Goal: Information Seeking & Learning: Find specific fact

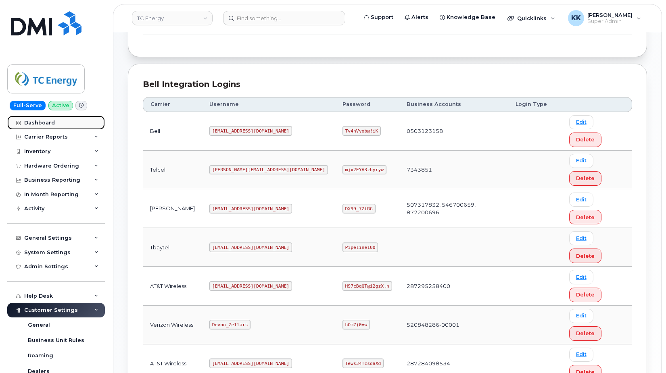
click at [46, 123] on div "Dashboard" at bounding box center [39, 123] width 31 height 6
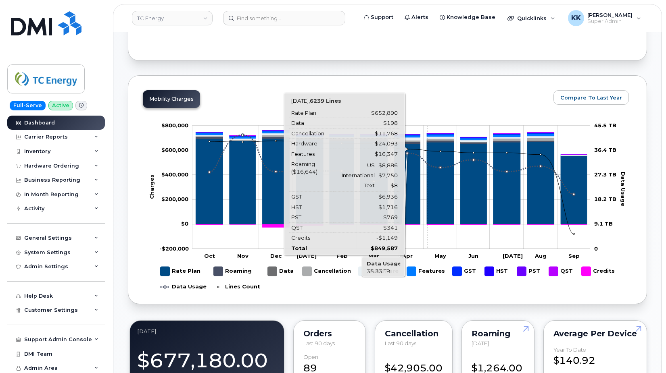
scroll to position [1323, 0]
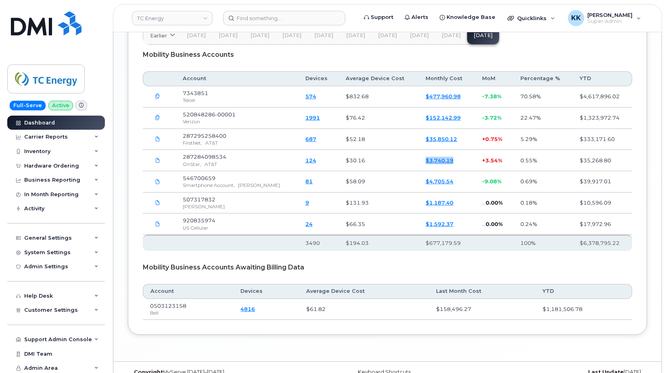
drag, startPoint x: 450, startPoint y: 146, endPoint x: 405, endPoint y: 146, distance: 44.8
click at [405, 150] on tr "287284098534 OnStar, AT&T 124 $30.16 $3,740.19 + 3.54% 0.55% $35,268.80" at bounding box center [387, 160] width 489 height 21
copy tr "$3,740.19"
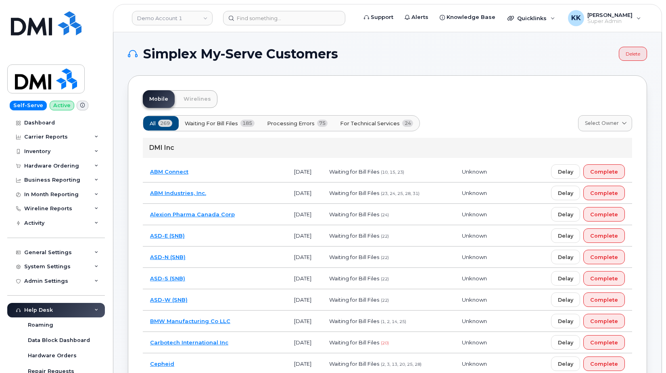
click at [313, 125] on span "Processing Errors" at bounding box center [291, 124] width 48 height 8
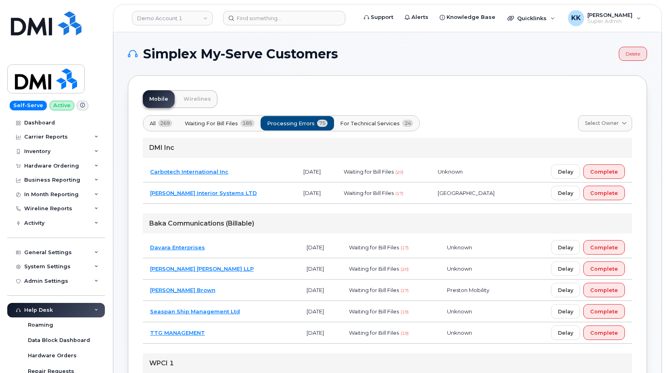
click at [227, 242] on td "Davara Enterprises" at bounding box center [221, 247] width 156 height 21
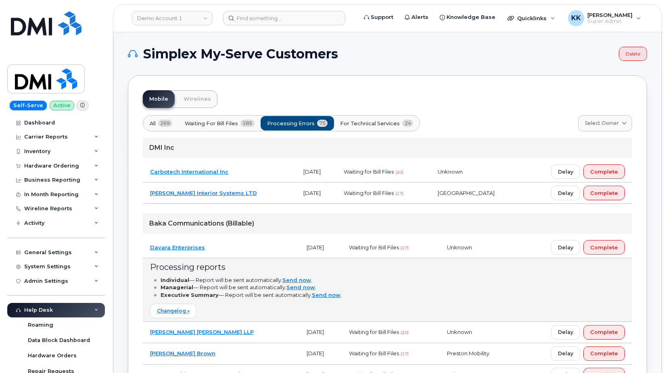
click at [228, 243] on td "Davara Enterprises" at bounding box center [221, 247] width 156 height 21
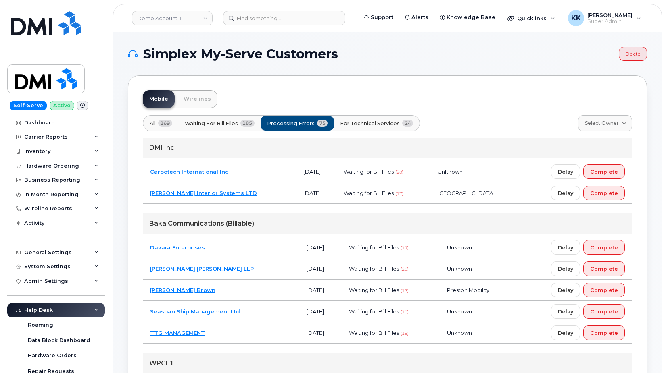
click at [248, 191] on td "Kerr Interior Systems LTD" at bounding box center [219, 193] width 153 height 21
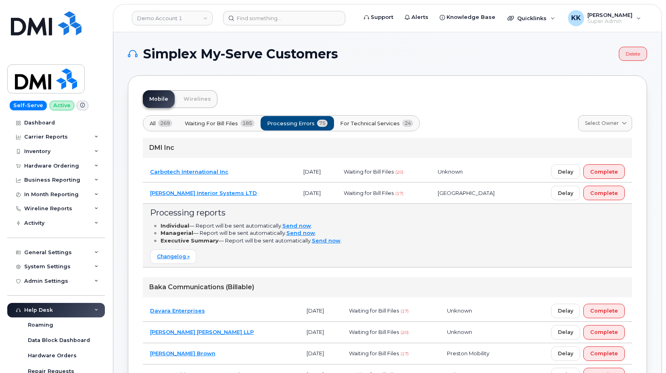
click at [248, 190] on td "Kerr Interior Systems LTD" at bounding box center [219, 193] width 153 height 21
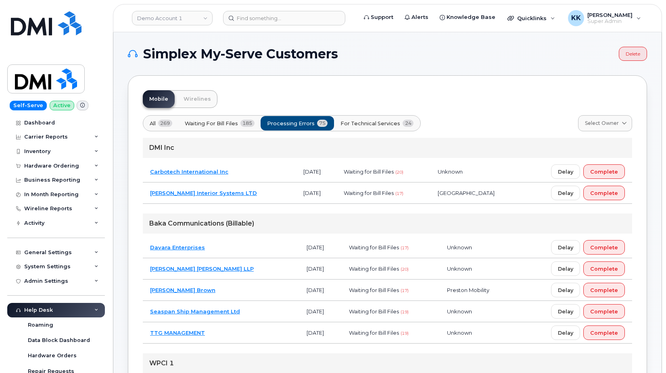
click at [398, 119] on button "For Technical Services 24" at bounding box center [376, 123] width 87 height 15
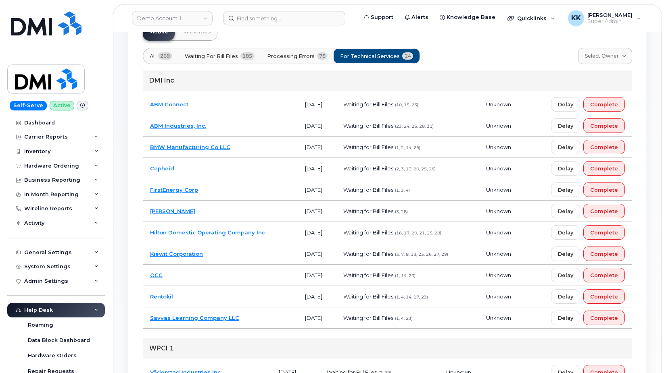
scroll to position [82, 0]
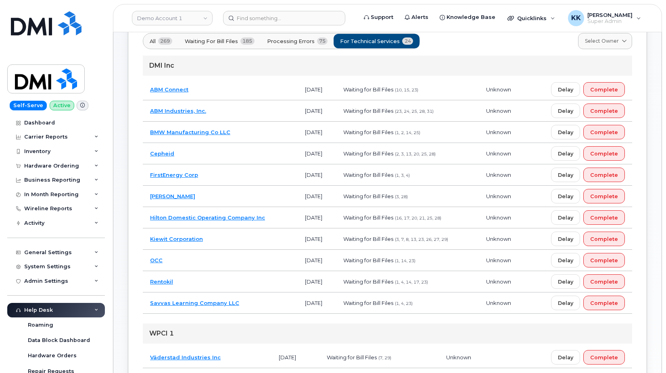
click at [220, 244] on td "Kiewit Corporation" at bounding box center [220, 239] width 155 height 21
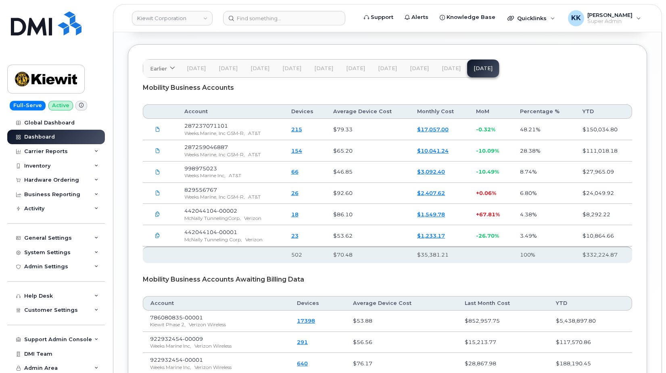
scroll to position [1481, 0]
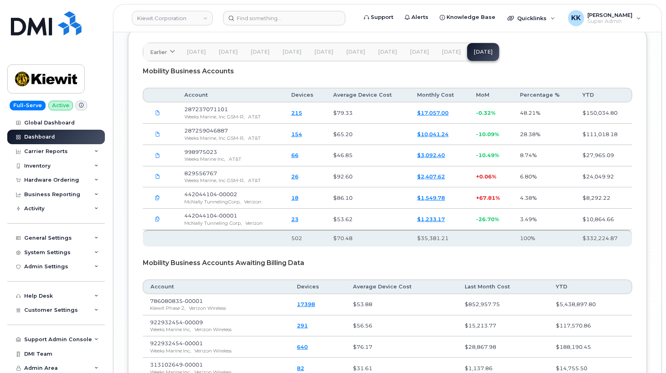
click at [452, 52] on span "Aug 25" at bounding box center [450, 52] width 19 height 6
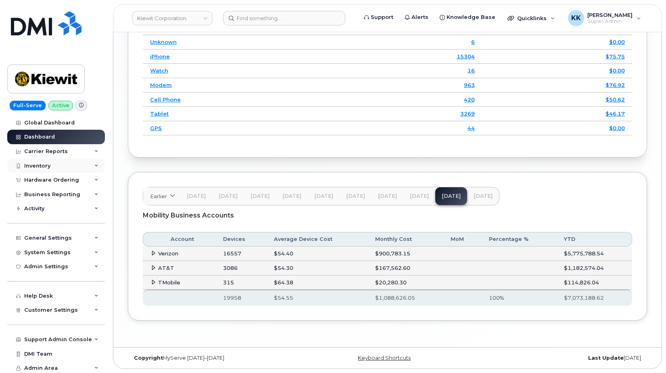
scroll to position [1337, 0]
click at [155, 266] on icon at bounding box center [153, 267] width 5 height 5
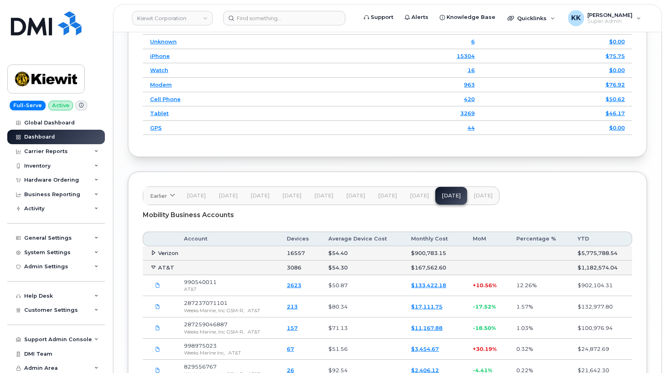
click at [423, 284] on link "$133,422.18" at bounding box center [428, 285] width 35 height 6
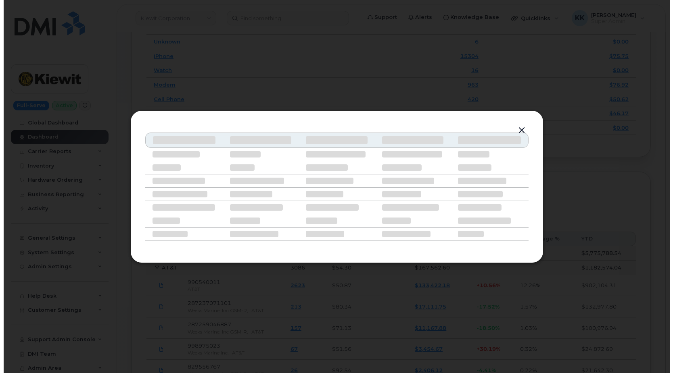
scroll to position [1269, 0]
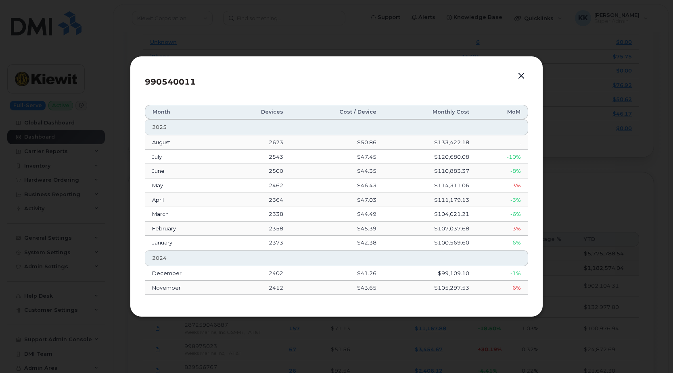
click at [521, 75] on button "button" at bounding box center [521, 76] width 12 height 11
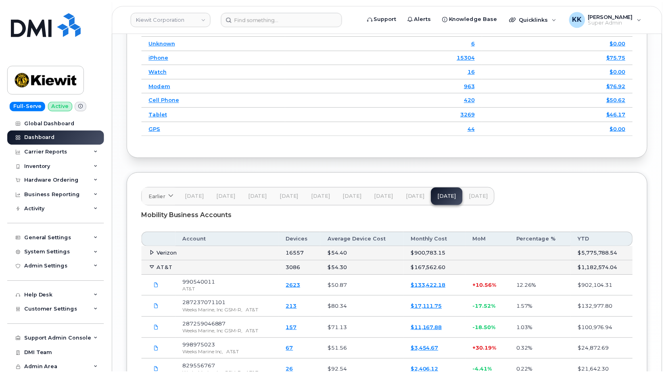
scroll to position [1337, 0]
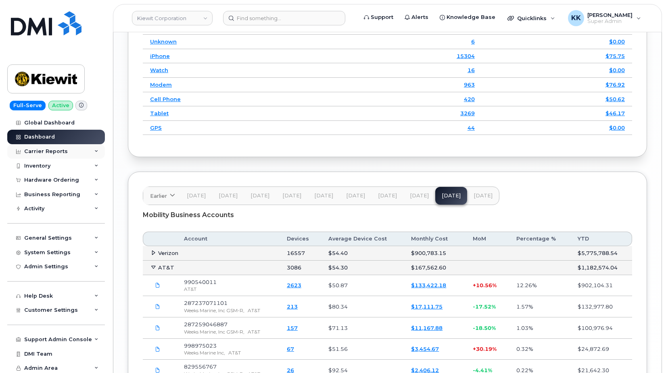
click at [40, 152] on div "Carrier Reports" at bounding box center [46, 151] width 44 height 6
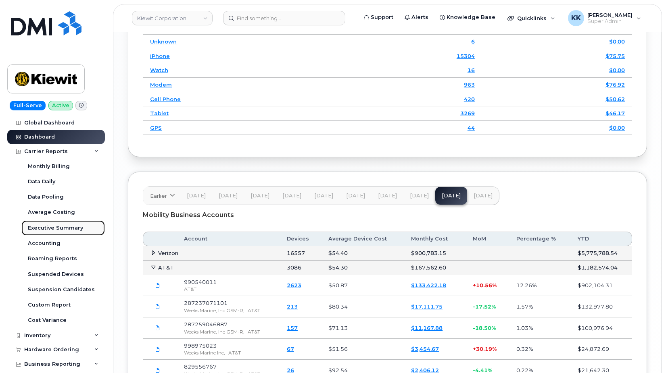
click at [46, 224] on link "Executive Summary" at bounding box center [62, 228] width 83 height 15
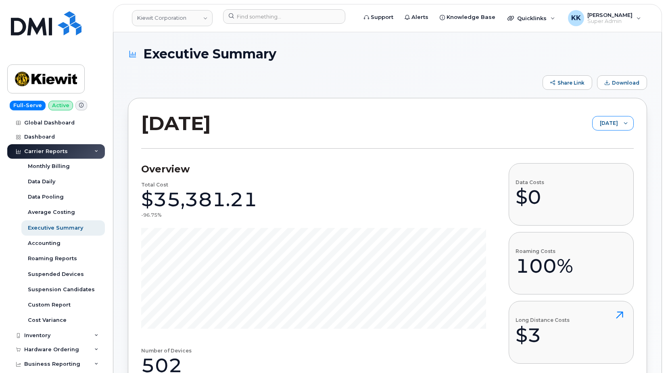
click at [610, 122] on span "[DATE]" at bounding box center [604, 124] width 25 height 15
click at [589, 151] on li "[DATE]" at bounding box center [601, 155] width 64 height 14
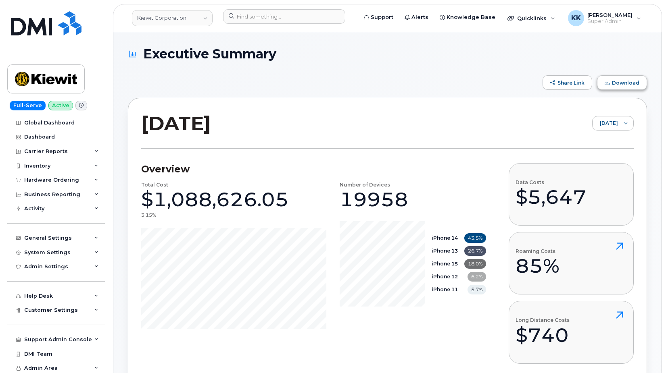
click at [642, 79] on button "Download" at bounding box center [622, 82] width 50 height 15
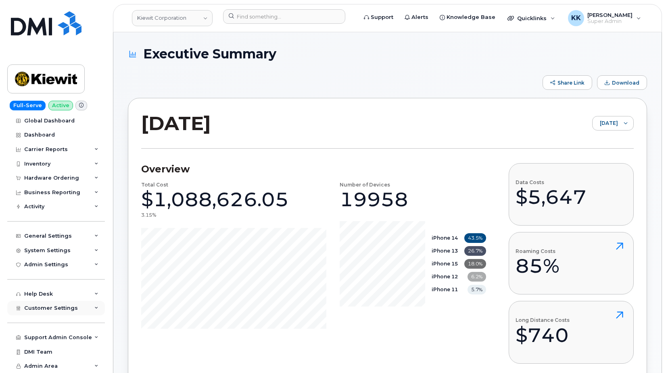
click at [67, 311] on span "Customer Settings" at bounding box center [51, 308] width 54 height 6
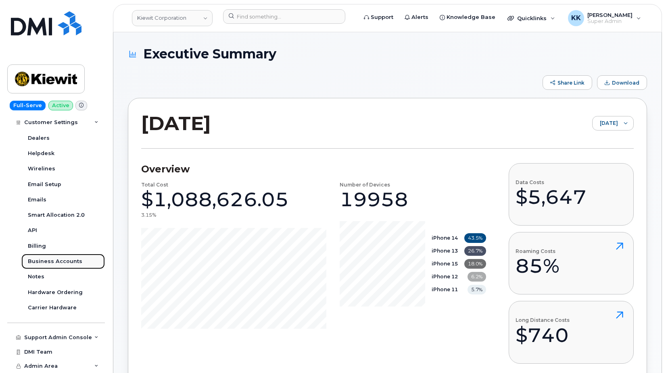
click at [55, 256] on link "Business Accounts" at bounding box center [62, 261] width 83 height 15
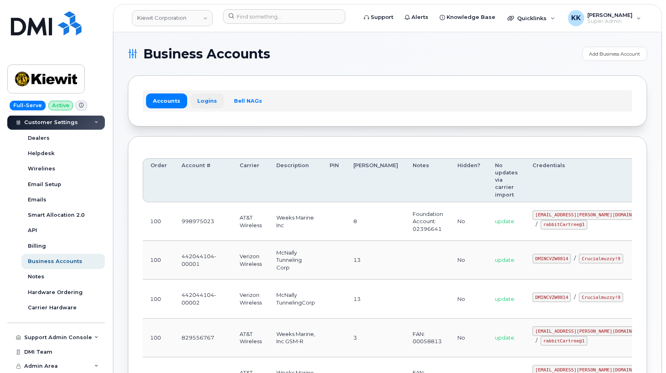
click at [209, 100] on link "Logins" at bounding box center [206, 101] width 33 height 15
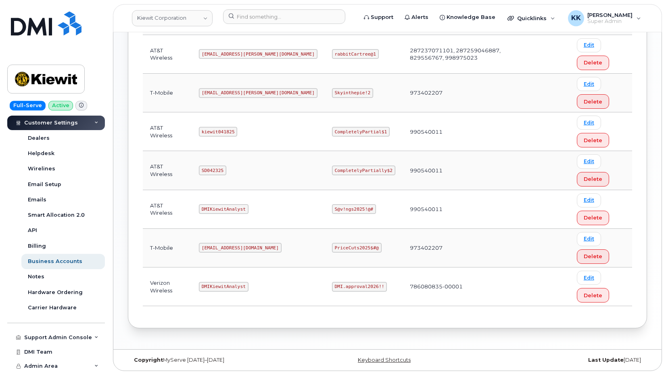
scroll to position [391, 0]
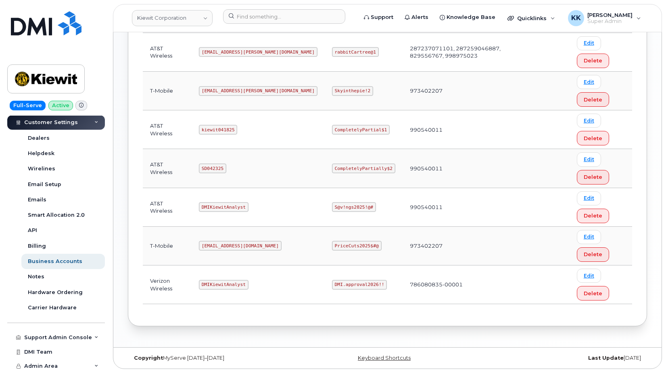
click at [218, 131] on code "kiewit041825" at bounding box center [218, 130] width 38 height 10
copy code "kiewit041825"
click at [332, 129] on code "CompletelyPartial$1" at bounding box center [361, 130] width 58 height 10
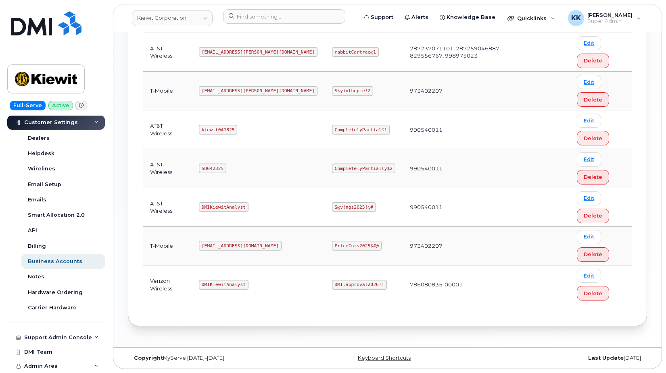
click at [332, 129] on code "CompletelyPartial$1" at bounding box center [361, 130] width 58 height 10
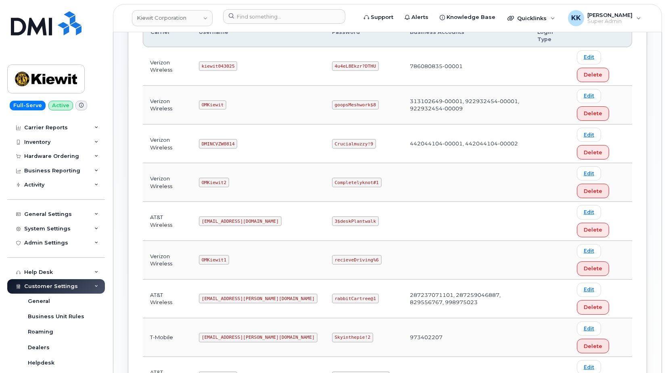
scroll to position [0, 0]
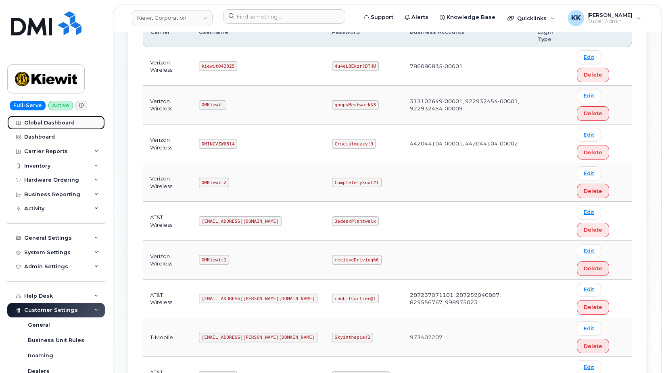
click at [44, 123] on div "Global Dashboard" at bounding box center [49, 123] width 50 height 6
click at [43, 140] on div "Dashboard" at bounding box center [39, 137] width 31 height 6
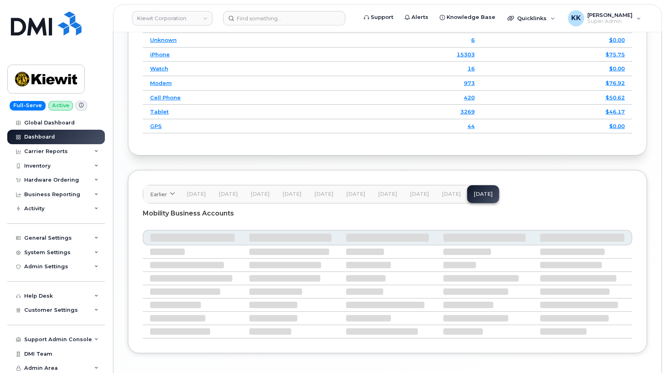
scroll to position [1371, 0]
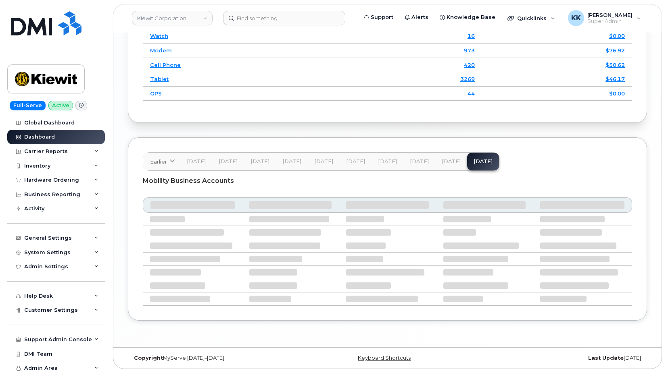
click at [445, 158] on button "Aug 25" at bounding box center [451, 162] width 32 height 18
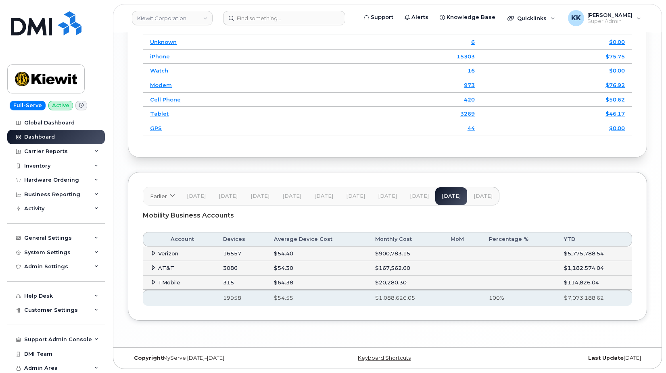
scroll to position [1337, 0]
click at [154, 269] on icon at bounding box center [153, 267] width 5 height 5
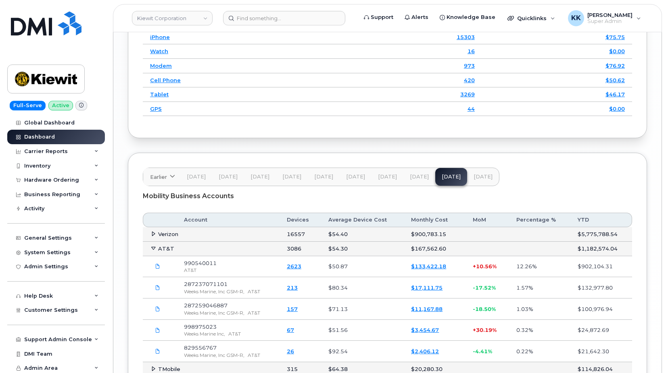
scroll to position [1378, 0]
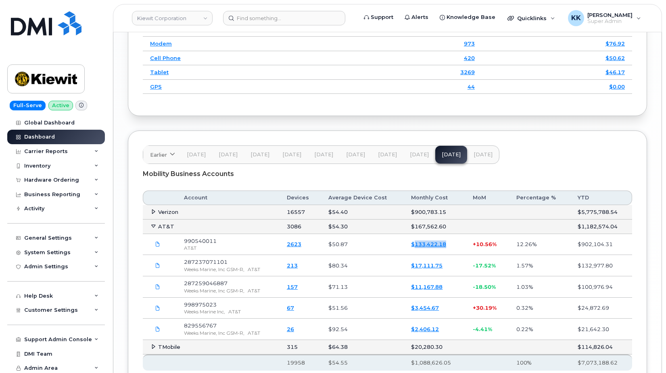
drag, startPoint x: 451, startPoint y: 246, endPoint x: 414, endPoint y: 250, distance: 36.4
click at [414, 250] on td "$133,422.18" at bounding box center [435, 244] width 62 height 21
copy link "133,422.18"
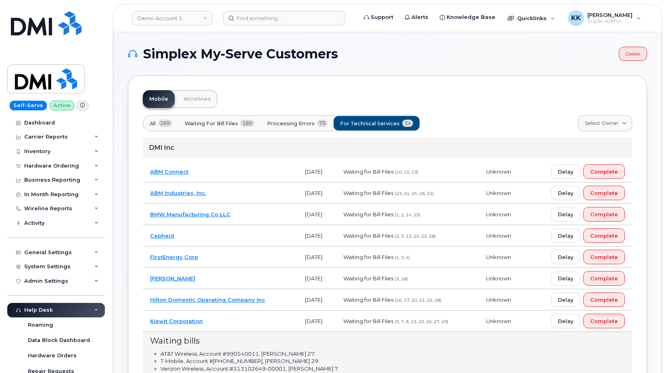
scroll to position [82, 0]
